Goal: Information Seeking & Learning: Learn about a topic

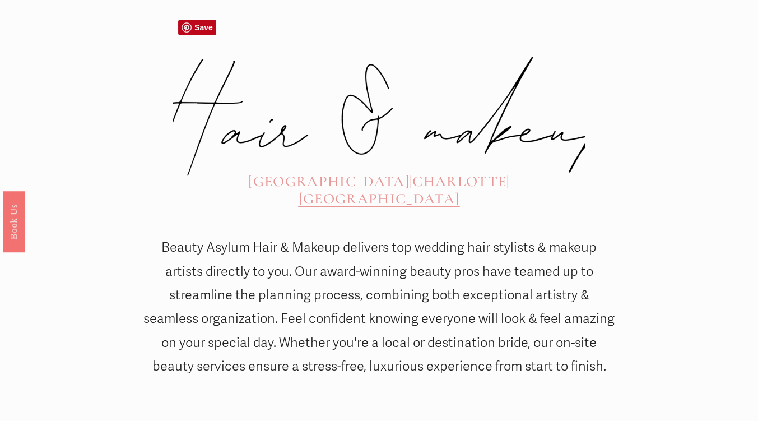
scroll to position [398, 0]
click at [261, 171] on span "[GEOGRAPHIC_DATA]" at bounding box center [328, 180] width 161 height 18
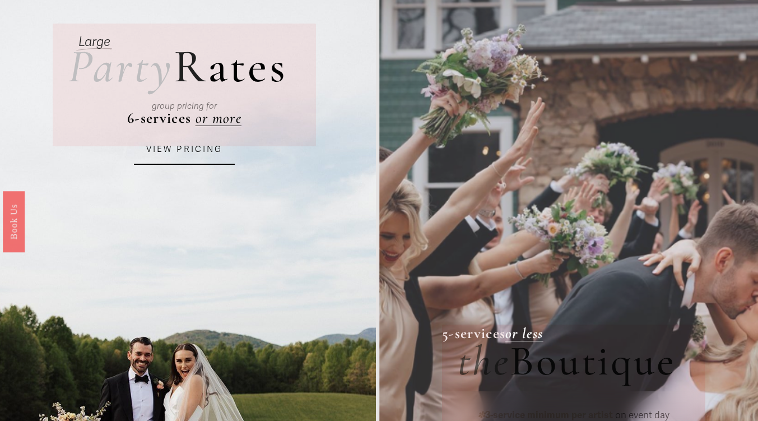
scroll to position [74, 0]
click at [194, 142] on link "VIEW PRICING" at bounding box center [184, 150] width 101 height 30
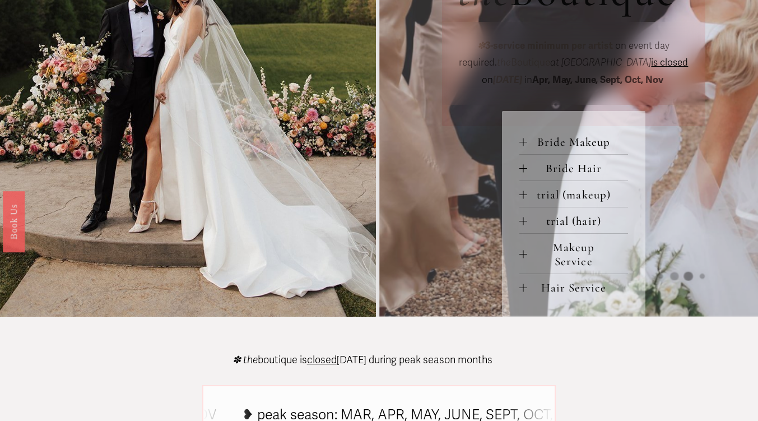
scroll to position [445, 0]
click at [553, 136] on button "Bride Makeup" at bounding box center [573, 141] width 109 height 26
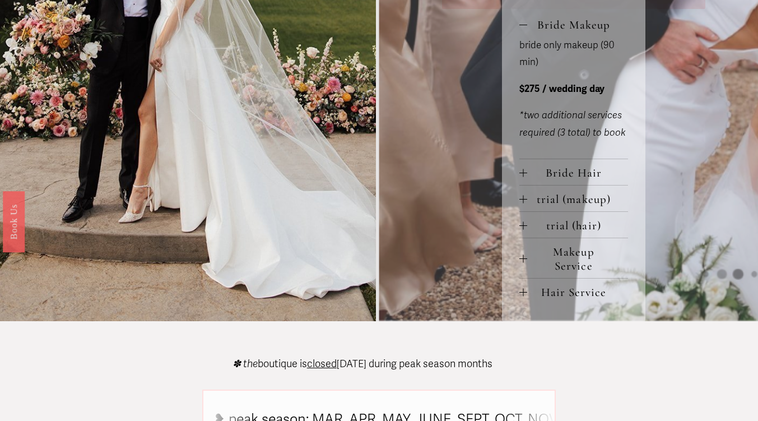
scroll to position [514, 0]
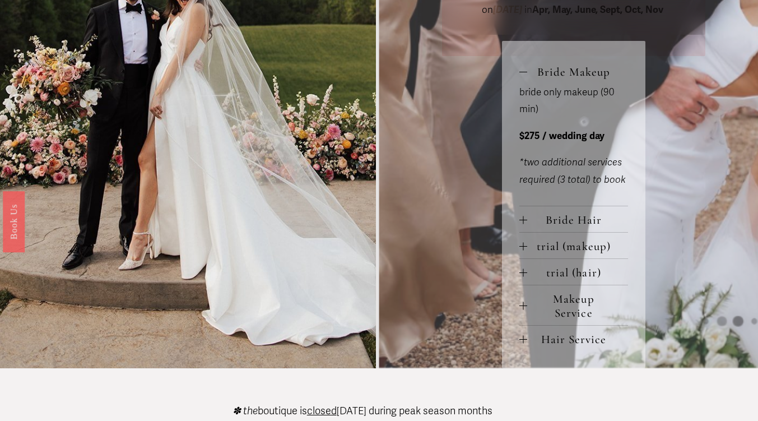
click at [572, 246] on span "trial (makeup)" at bounding box center [577, 246] width 101 height 14
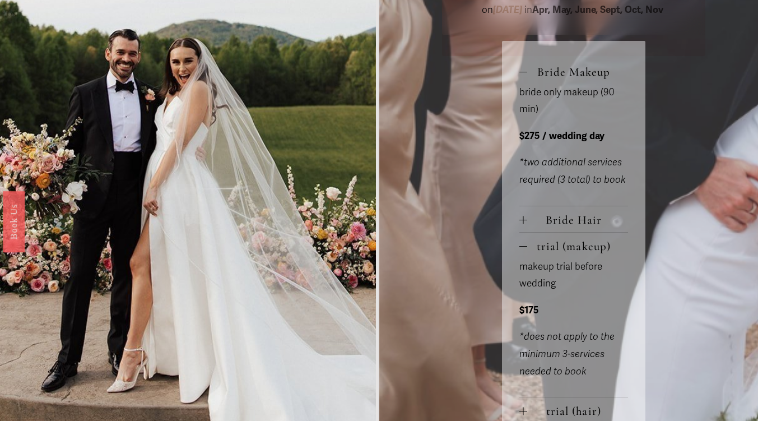
click at [572, 218] on span "Bride Hair" at bounding box center [577, 220] width 101 height 14
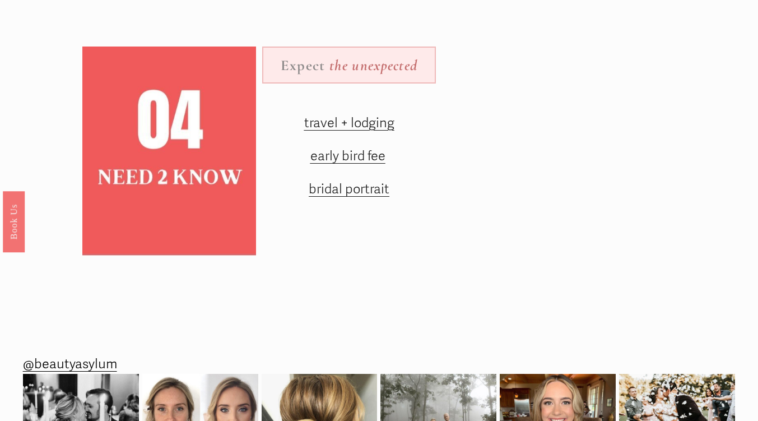
scroll to position [1312, 0]
click at [359, 164] on span "early bird fee" at bounding box center [347, 155] width 75 height 16
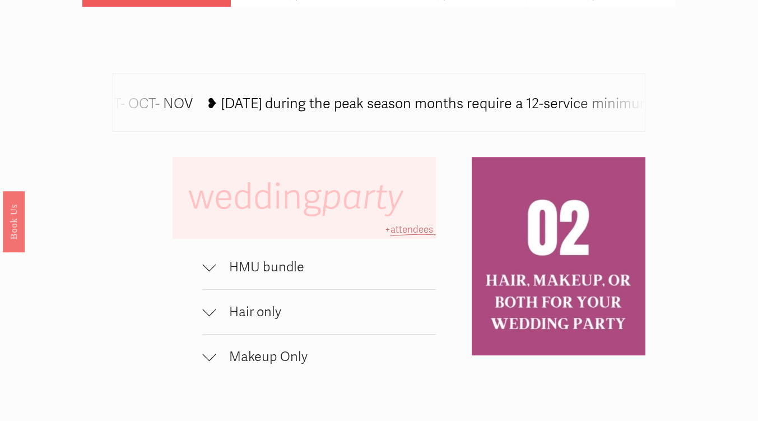
scroll to position [564, 0]
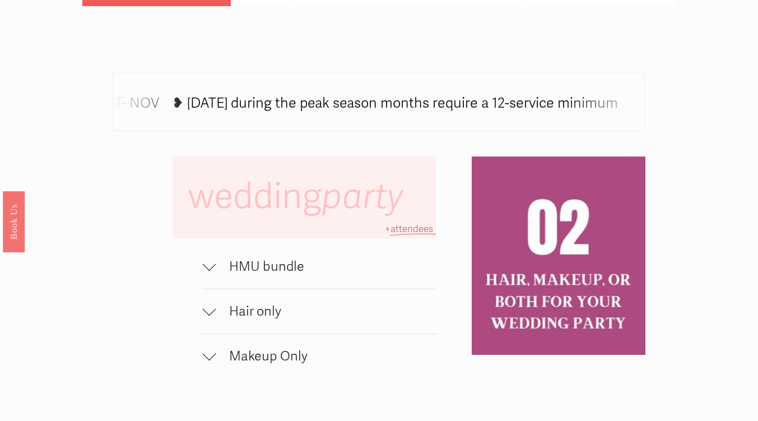
click at [210, 264] on div at bounding box center [208, 263] width 13 height 13
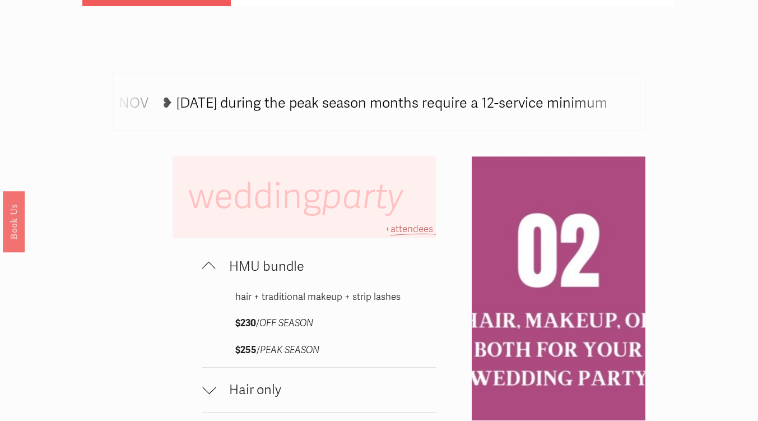
scroll to position [676, 0]
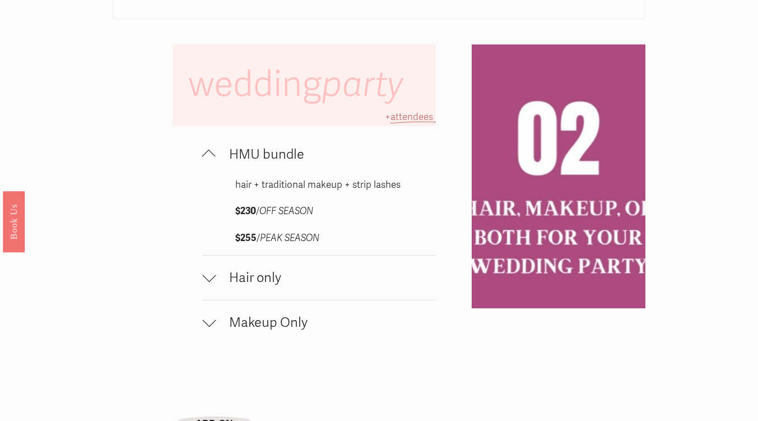
click at [211, 281] on div at bounding box center [208, 275] width 13 height 13
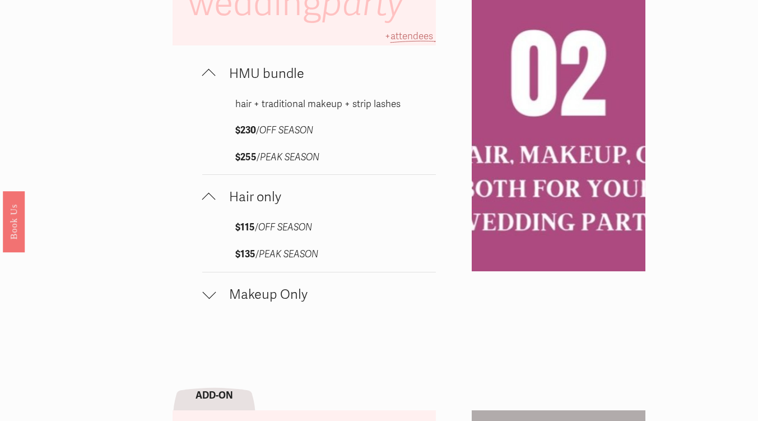
scroll to position [758, 0]
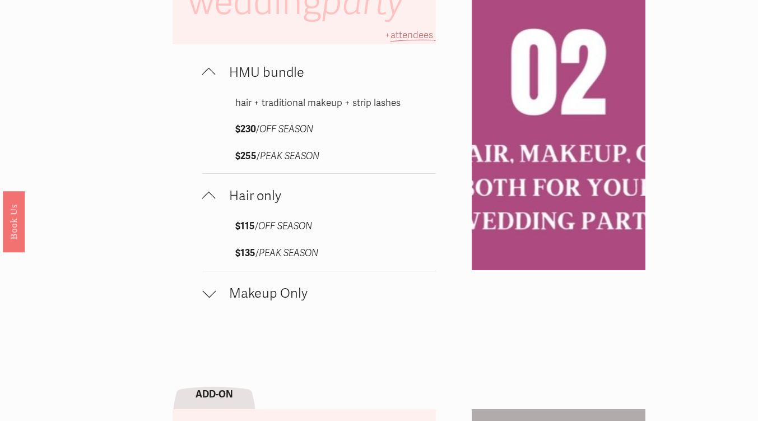
click at [208, 309] on button "Makeup Only" at bounding box center [318, 293] width 233 height 44
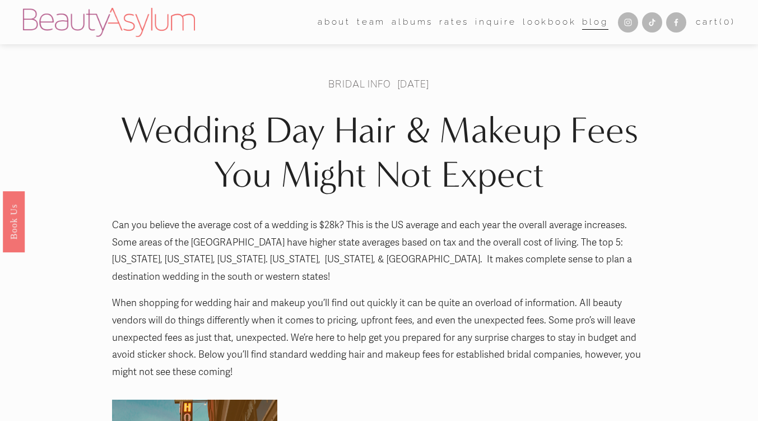
click at [359, 172] on h1 "Wedding Day Hair & Makeup Fees You Might Not Expect" at bounding box center [379, 153] width 534 height 88
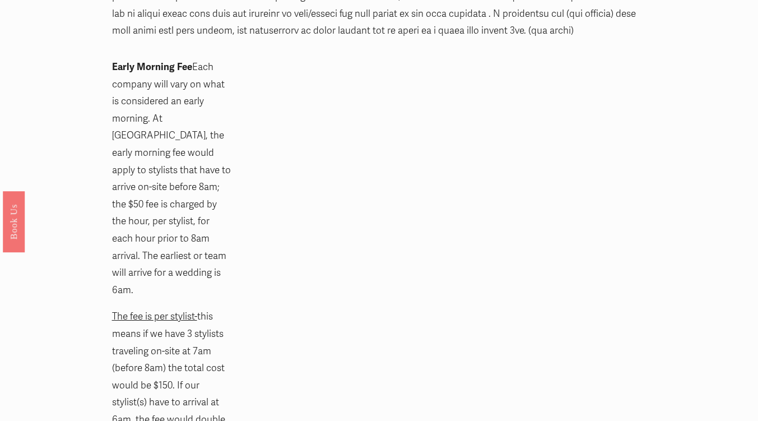
scroll to position [782, 0]
